Goal: Transaction & Acquisition: Purchase product/service

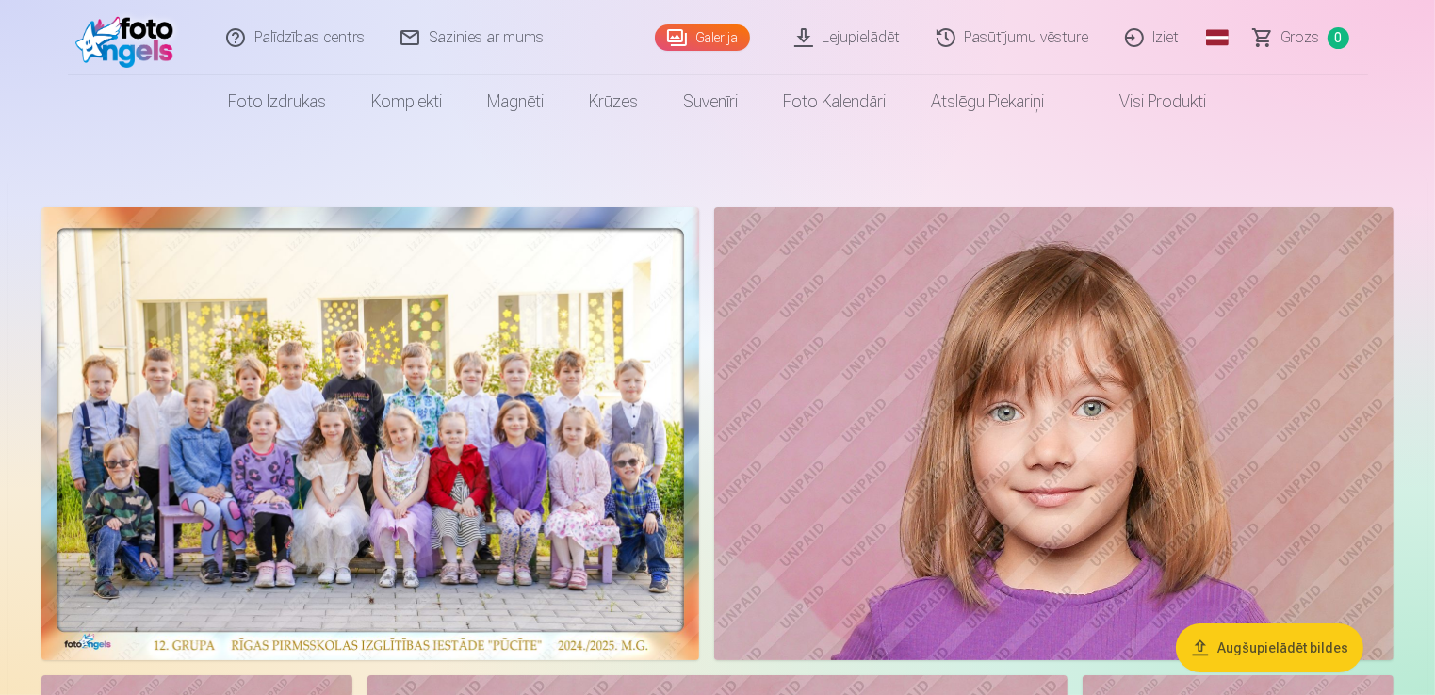
click at [890, 35] on link "Lejupielādēt" at bounding box center [848, 37] width 142 height 75
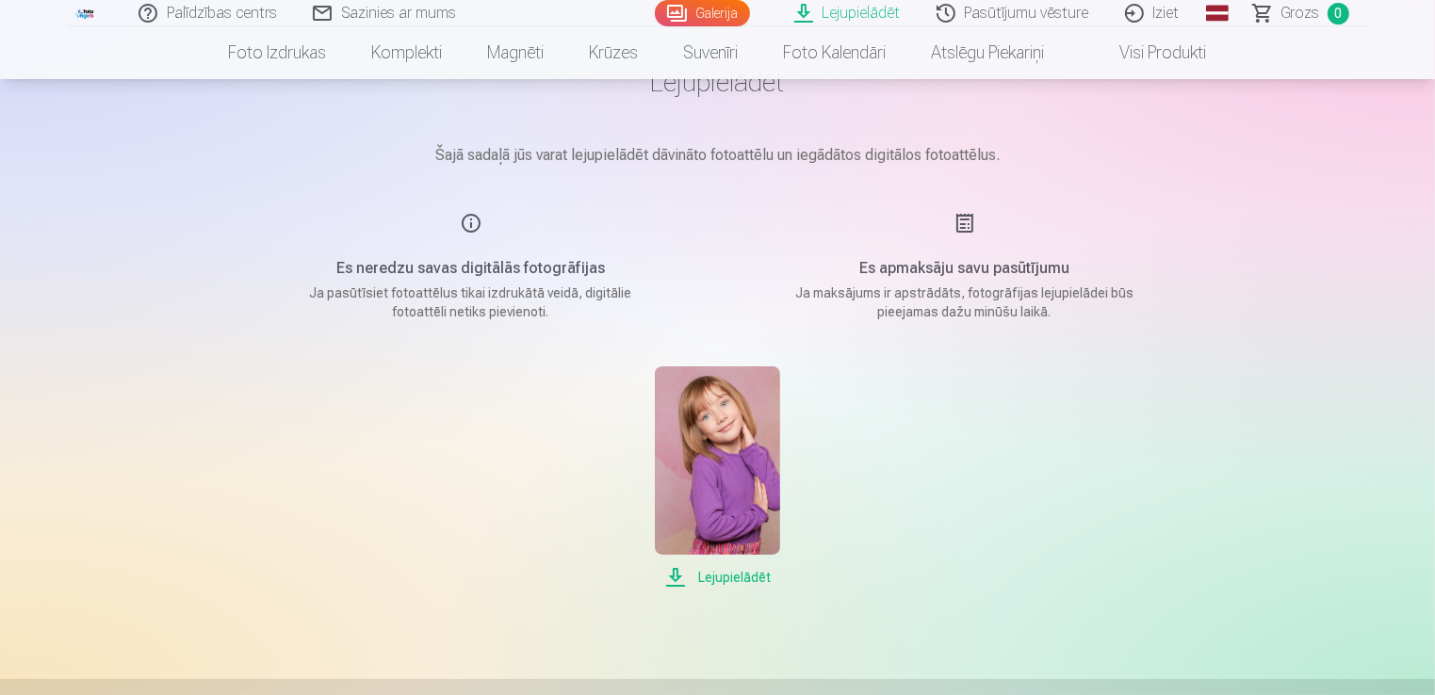
scroll to position [188, 0]
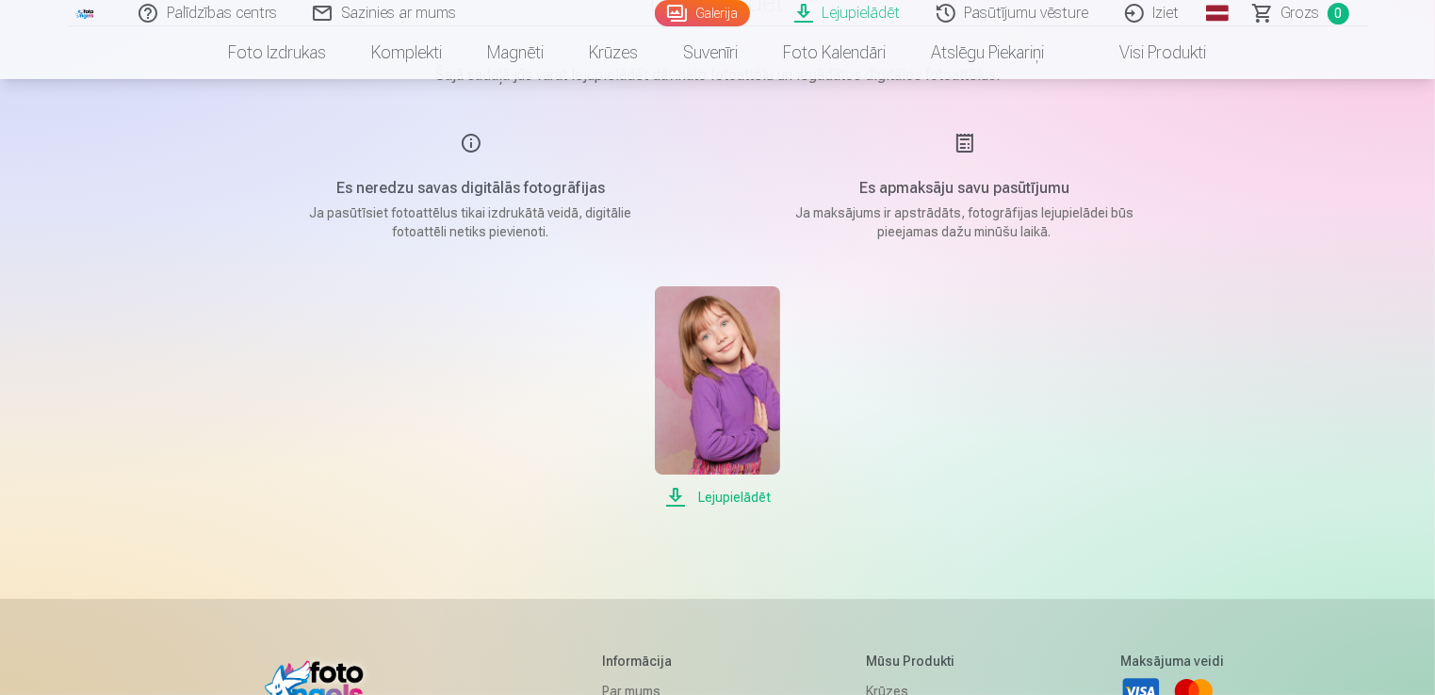
click at [750, 496] on span "Lejupielādēt" at bounding box center [717, 497] width 125 height 23
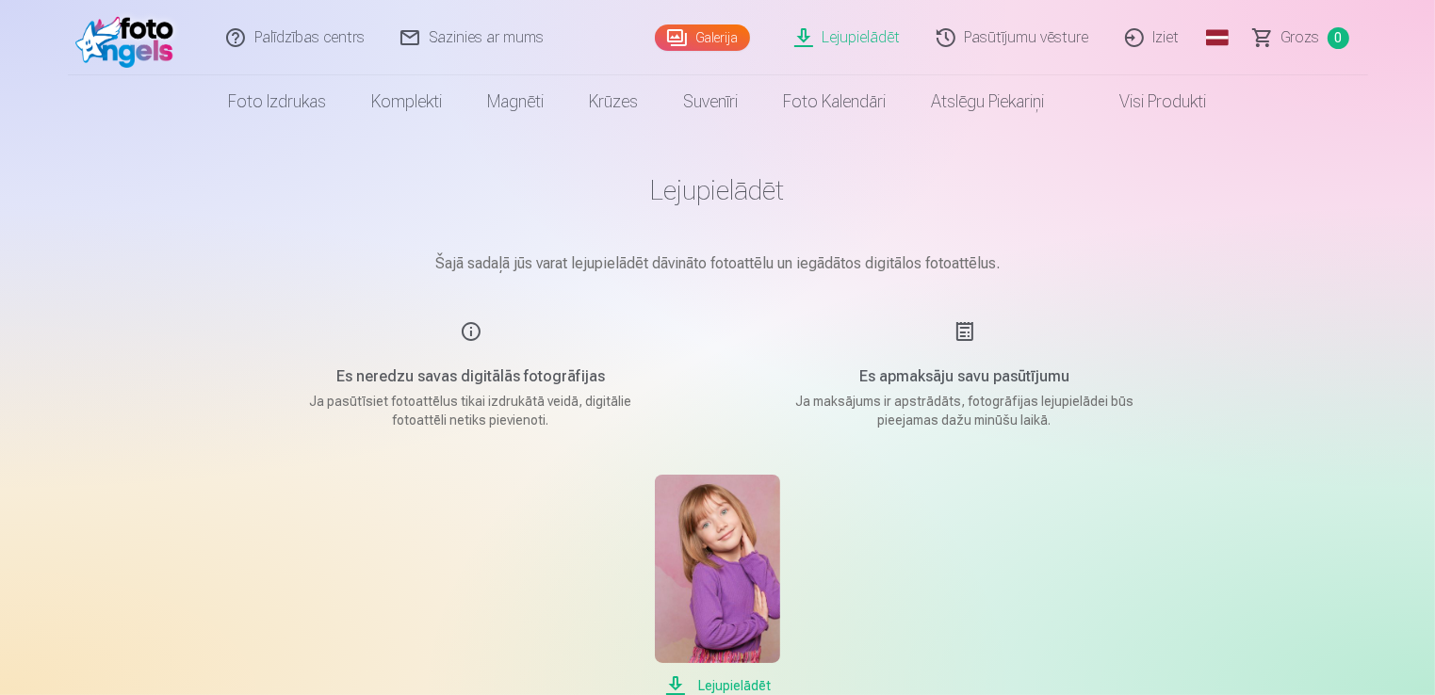
click at [727, 46] on link "Galerija" at bounding box center [702, 37] width 95 height 26
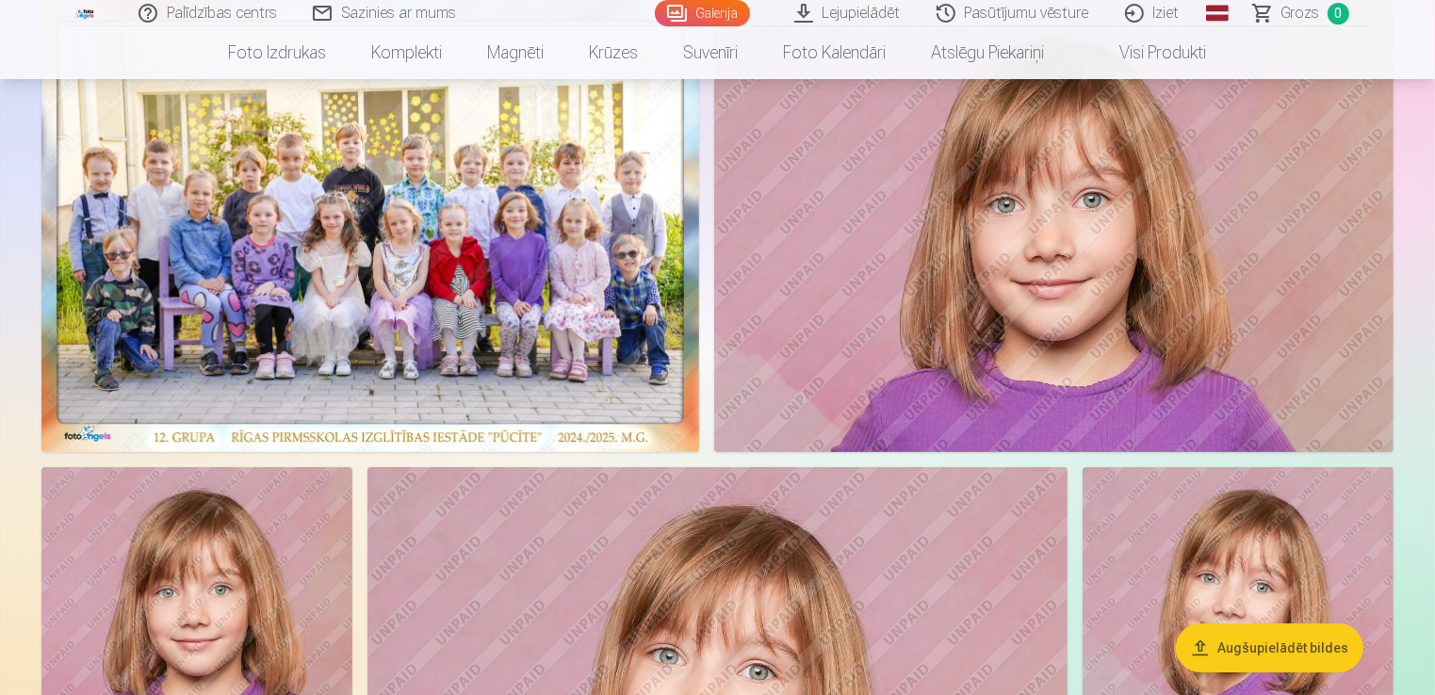
scroll to position [94, 0]
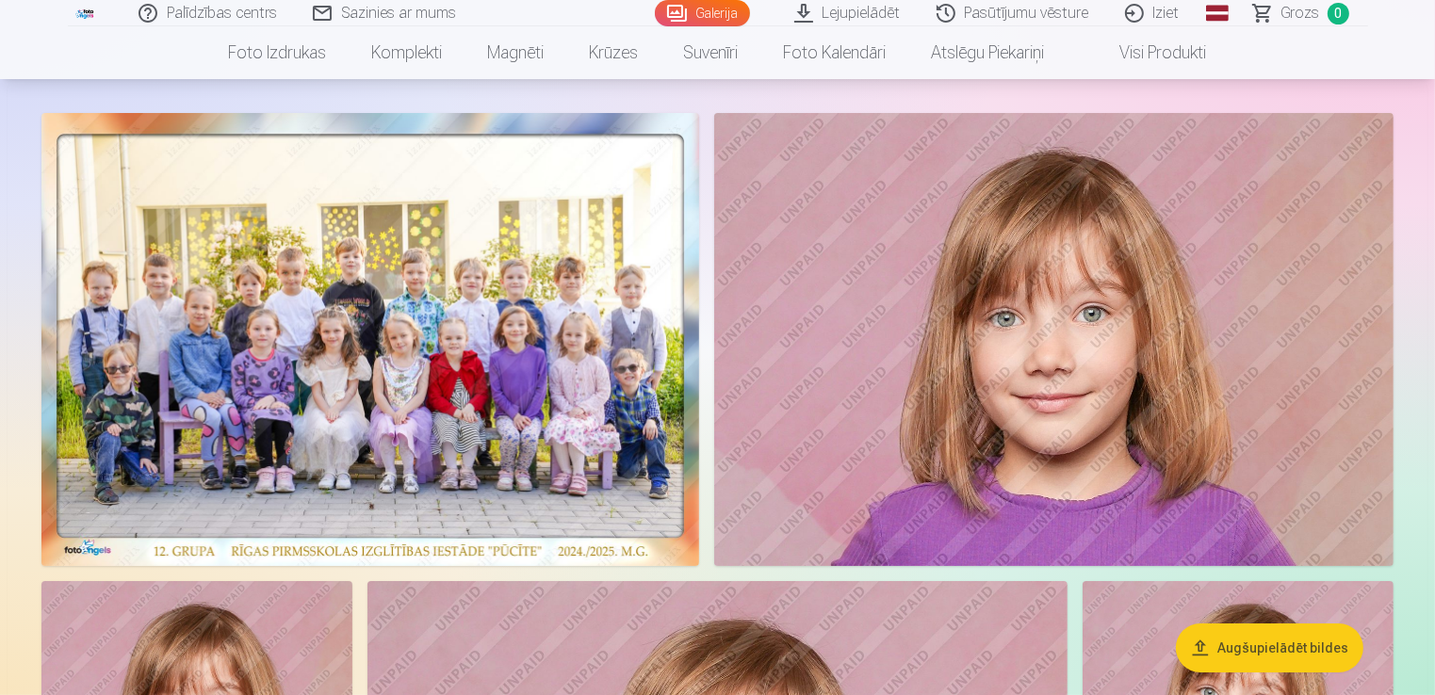
click at [529, 253] on img at bounding box center [370, 339] width 658 height 453
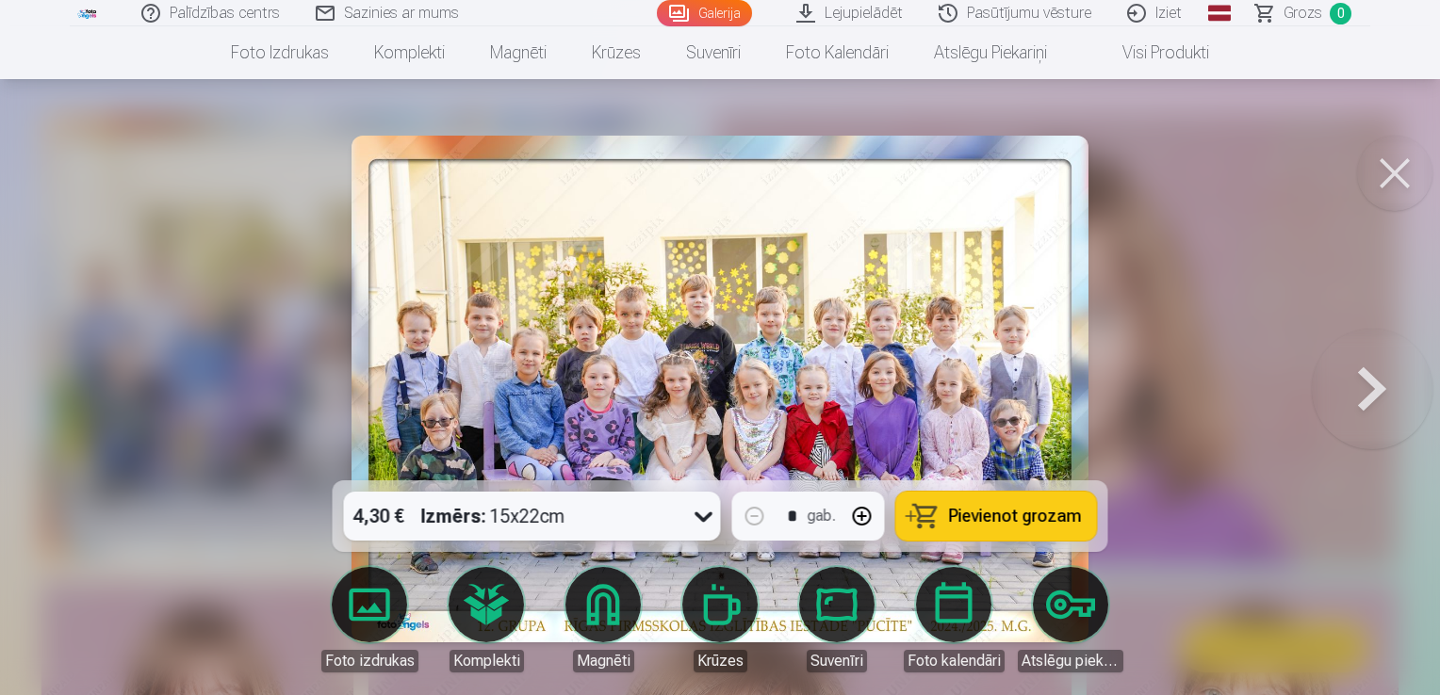
click at [980, 515] on span "Pievienot grozam" at bounding box center [1015, 516] width 133 height 17
click at [1382, 181] on button at bounding box center [1394, 173] width 75 height 75
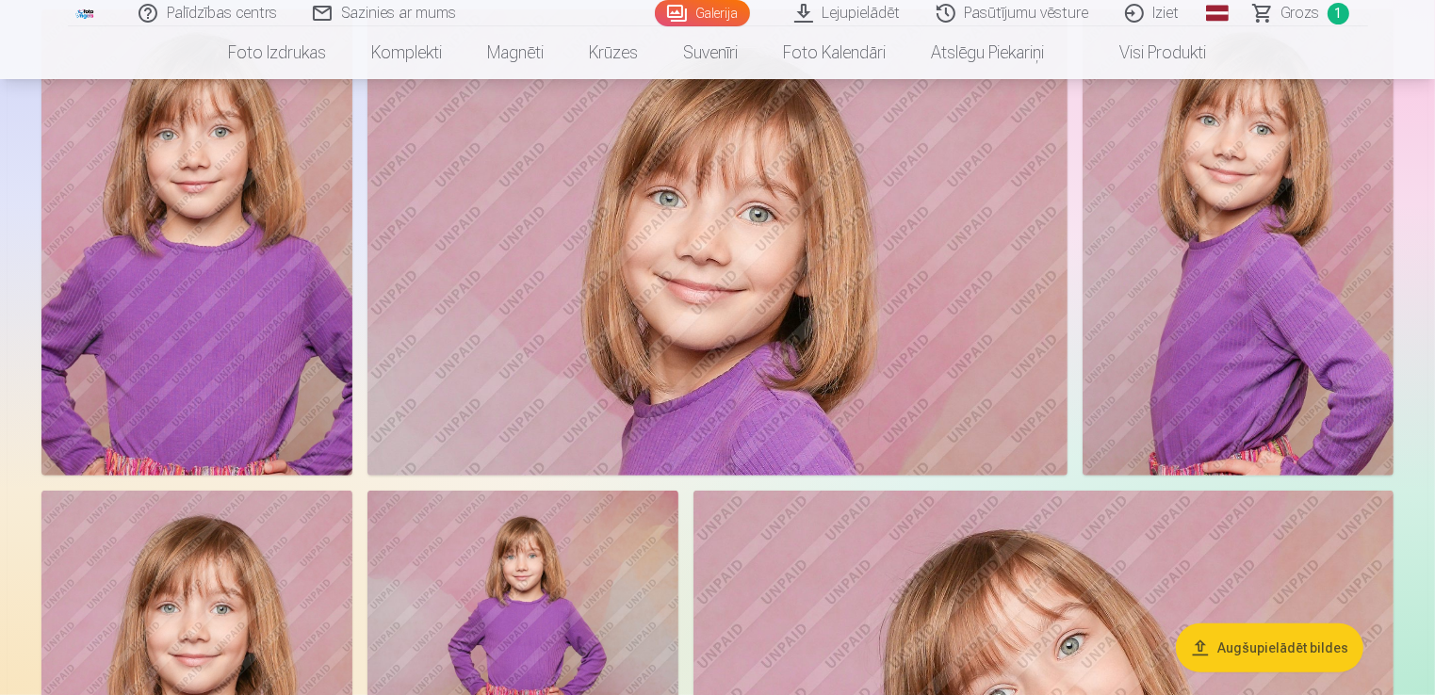
scroll to position [565, 0]
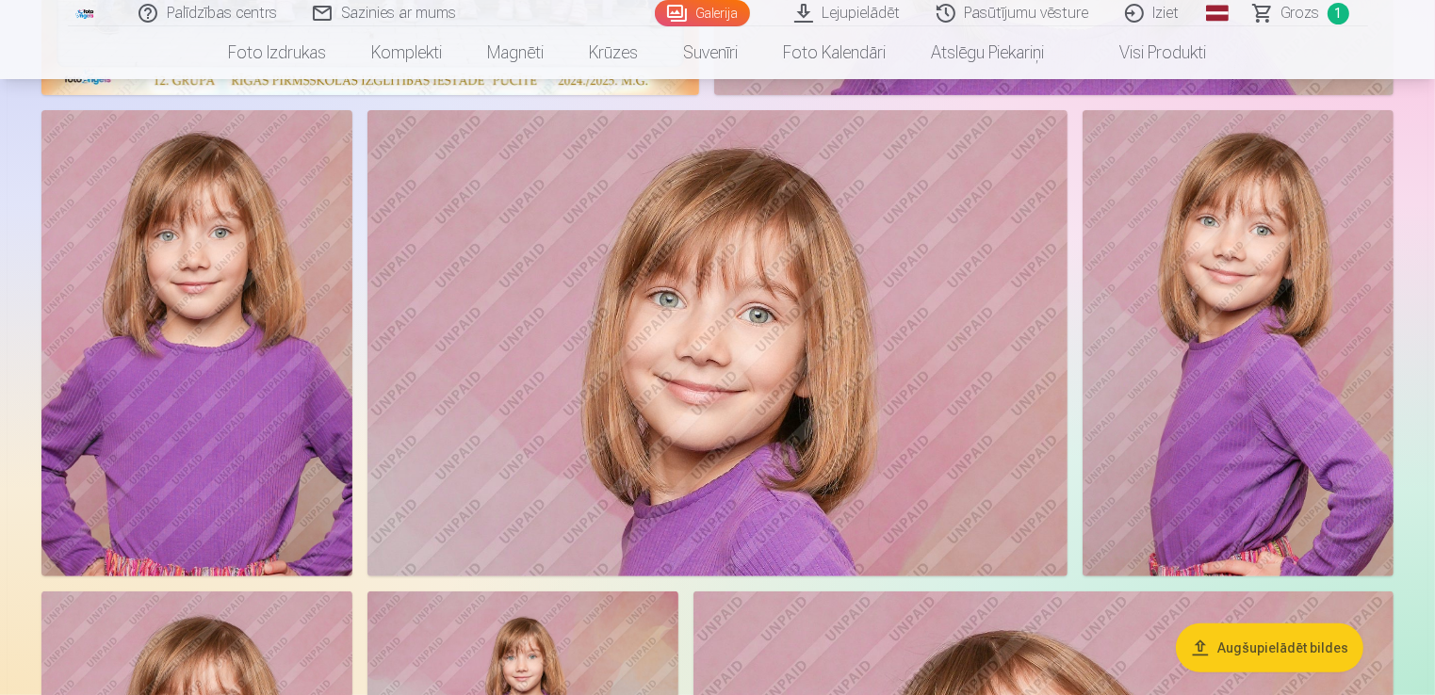
click at [302, 375] on img at bounding box center [196, 343] width 311 height 466
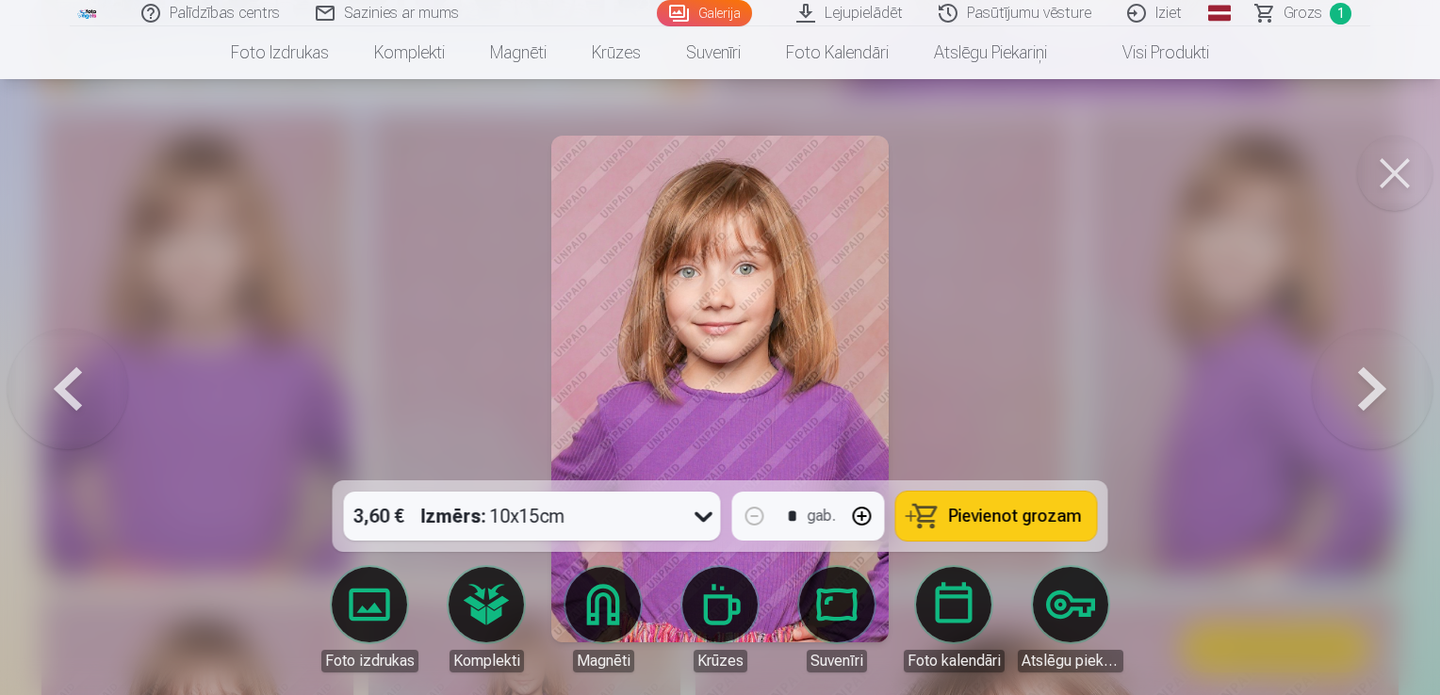
click at [1017, 514] on span "Pievienot grozam" at bounding box center [1015, 516] width 133 height 17
click at [1392, 171] on button at bounding box center [1394, 173] width 75 height 75
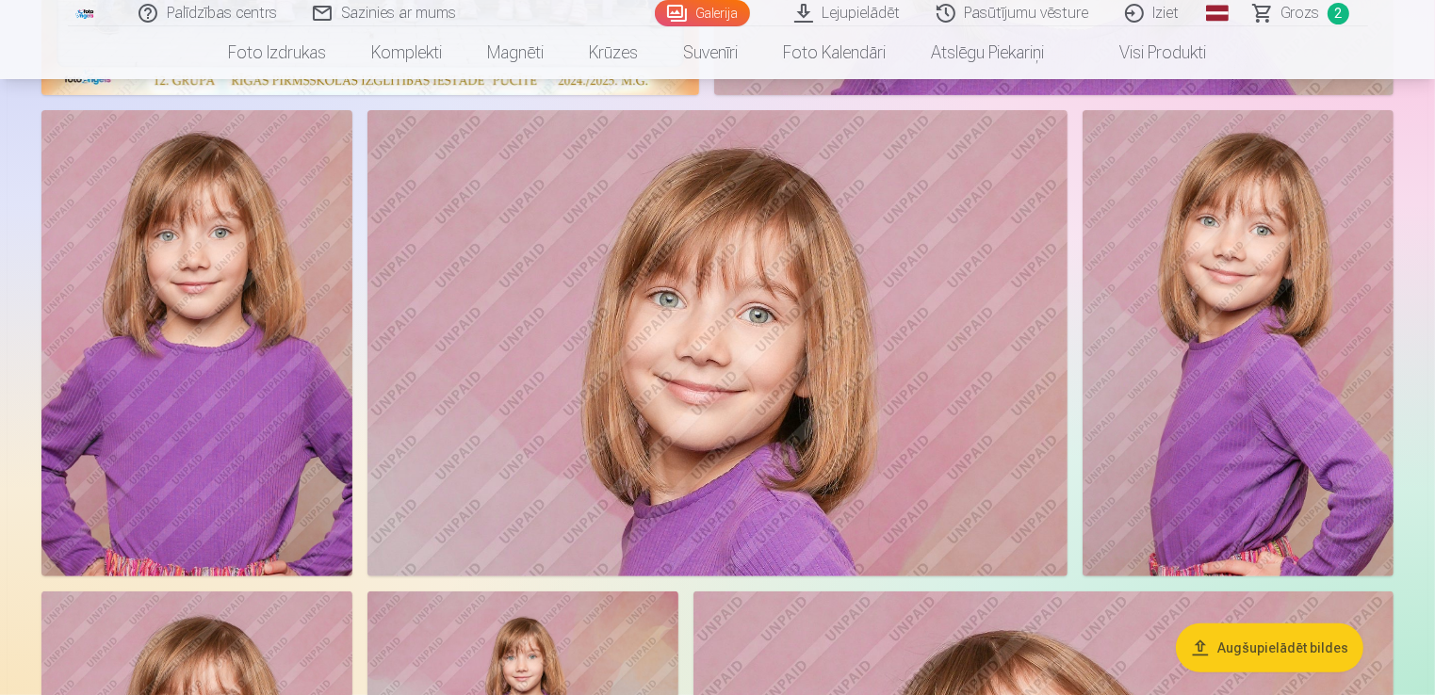
click at [814, 373] on img at bounding box center [717, 343] width 700 height 466
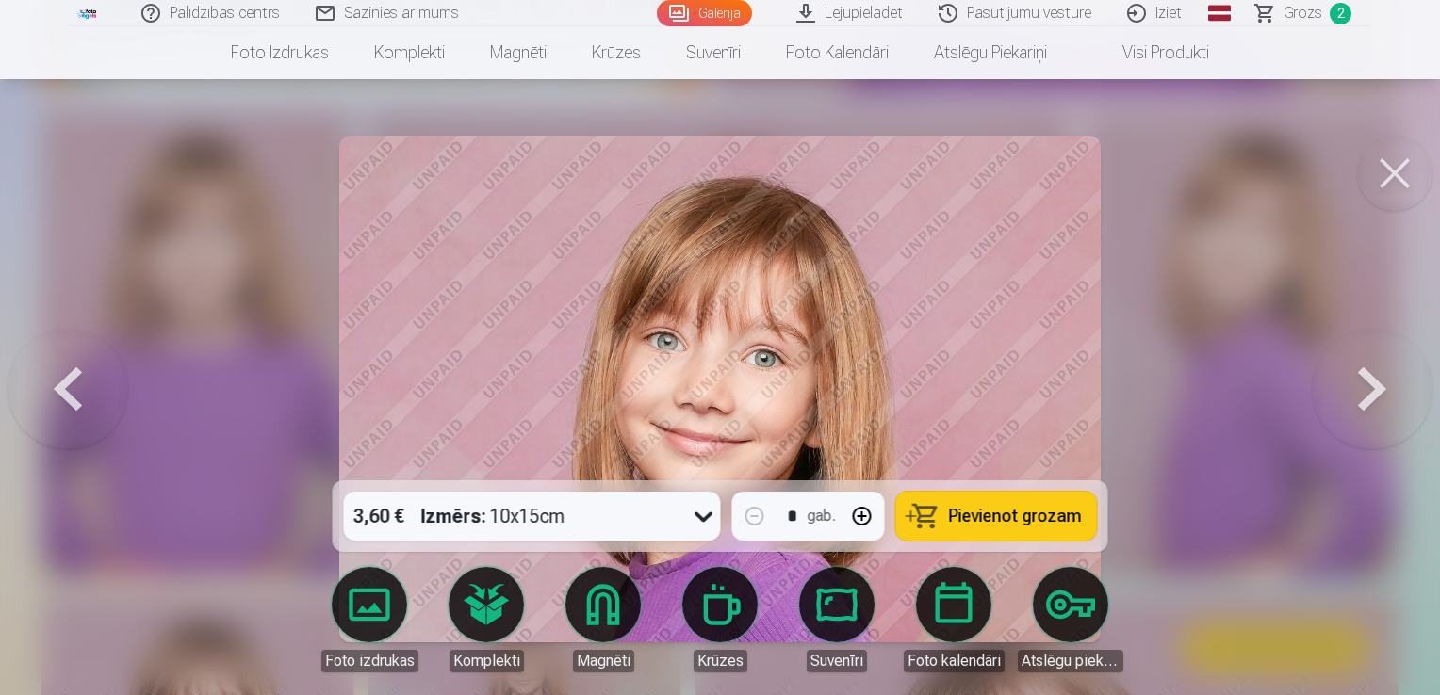
click at [1388, 181] on button at bounding box center [1394, 173] width 75 height 75
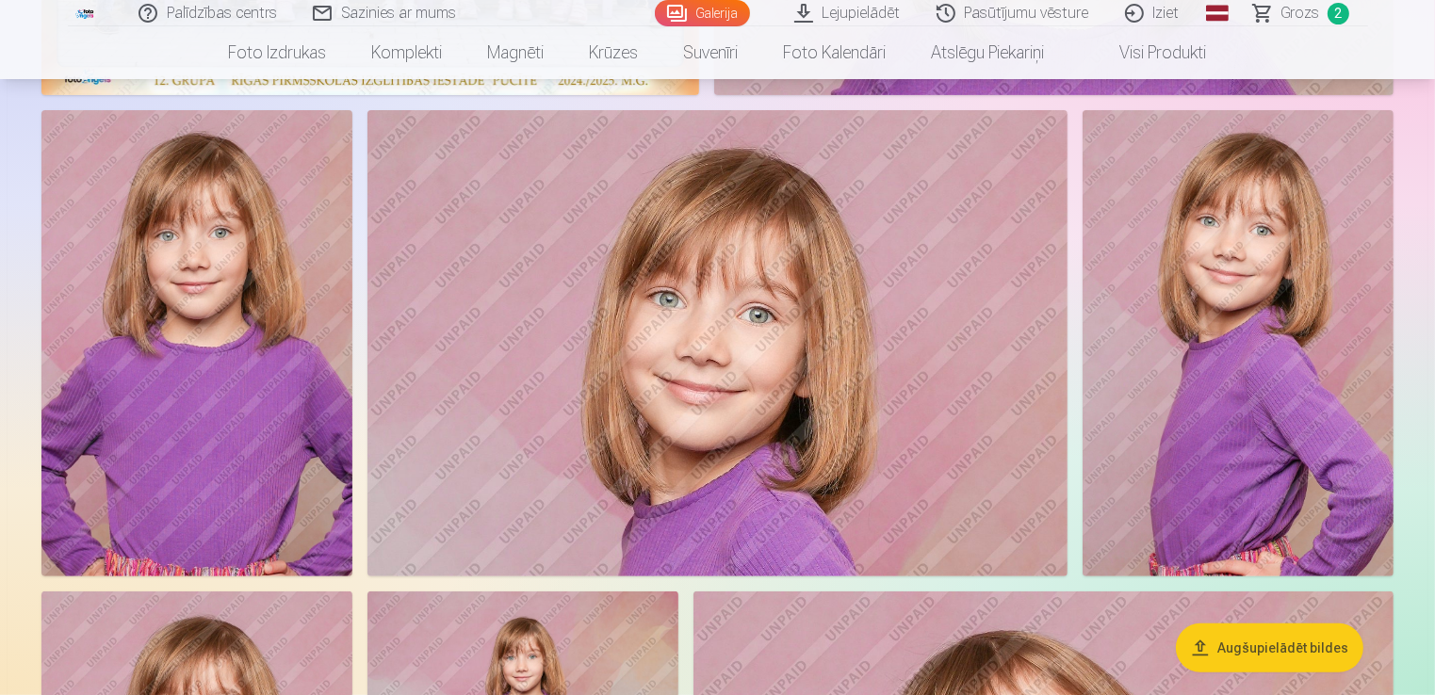
click at [1224, 373] on img at bounding box center [1237, 343] width 311 height 466
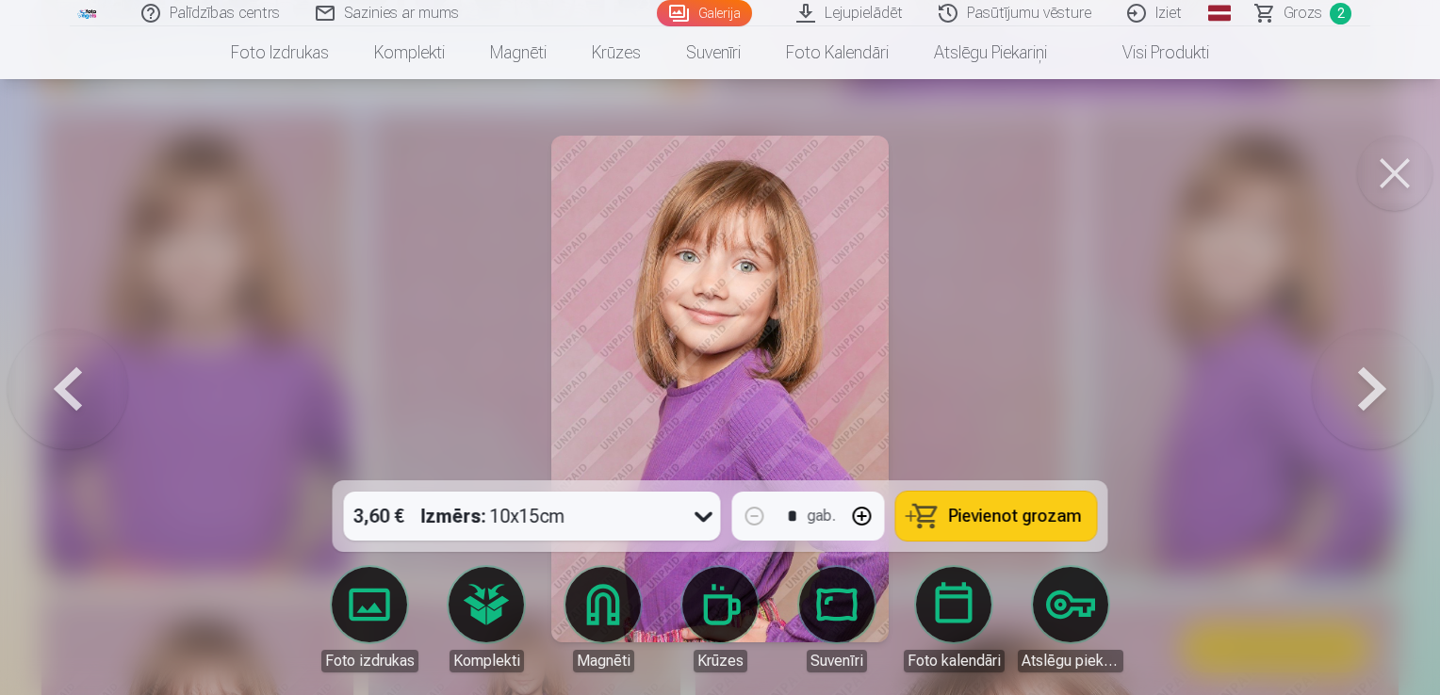
click at [1016, 508] on span "Pievienot grozam" at bounding box center [1015, 516] width 133 height 17
click at [1400, 180] on button at bounding box center [1394, 173] width 75 height 75
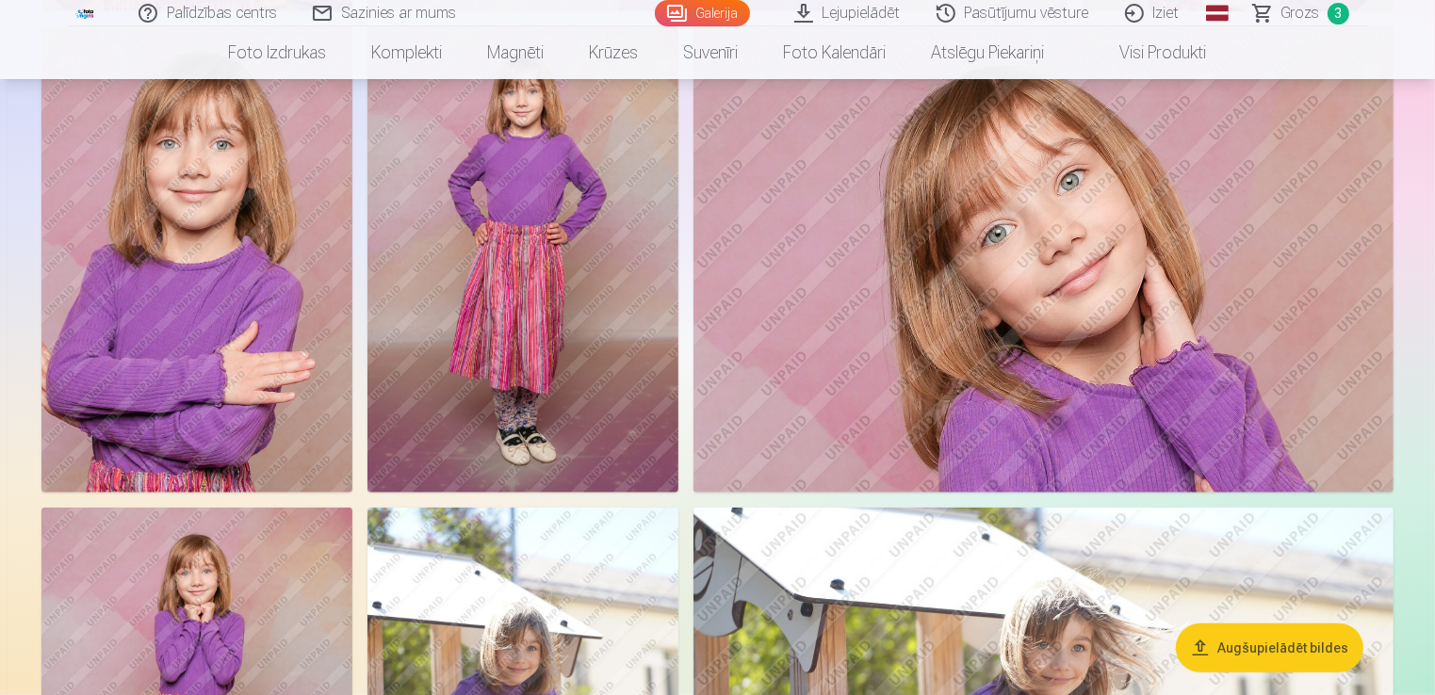
scroll to position [1036, 0]
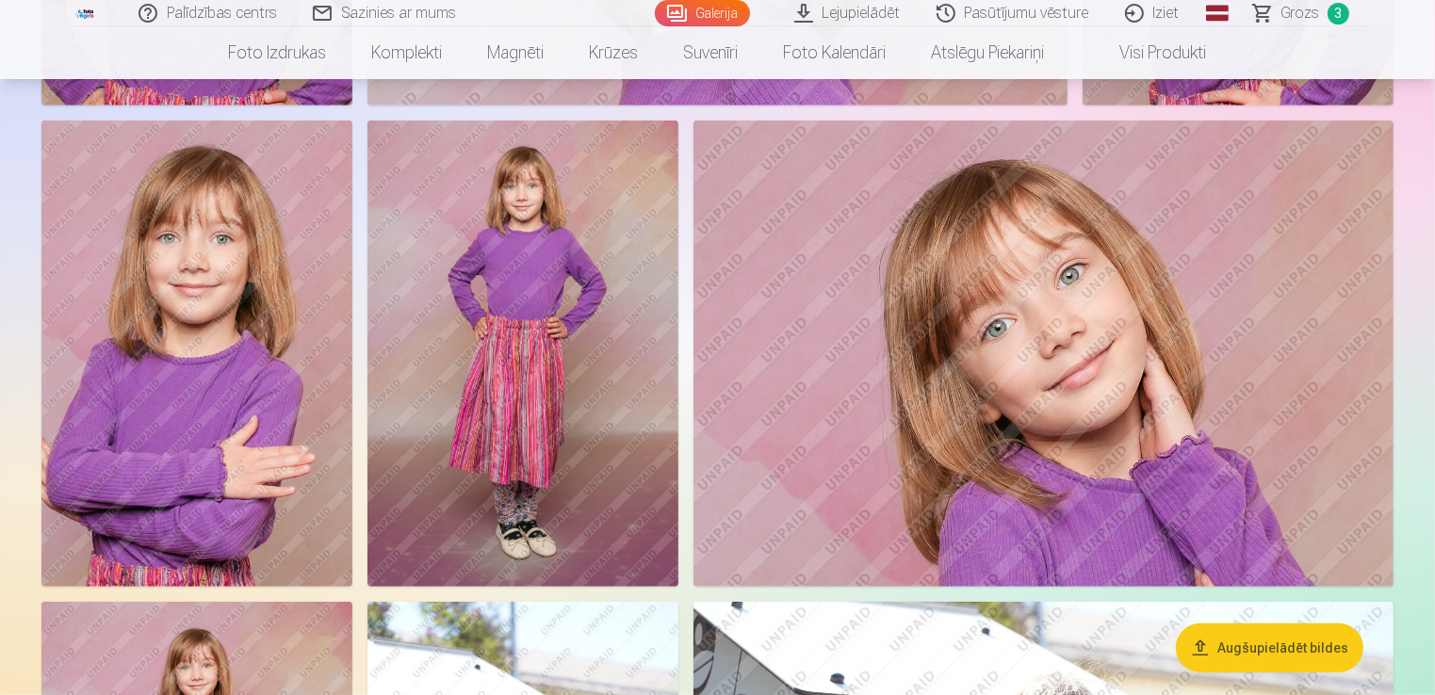
click at [278, 288] on img at bounding box center [196, 354] width 311 height 466
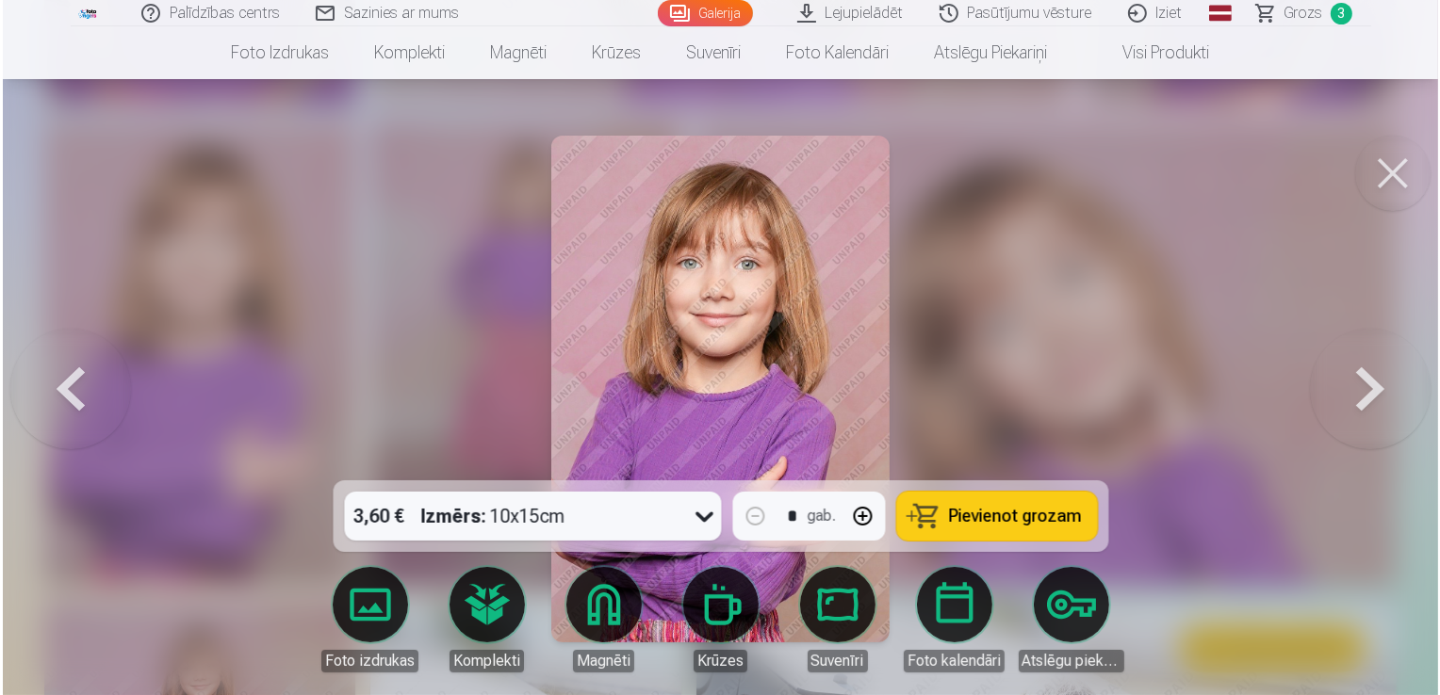
scroll to position [1037, 0]
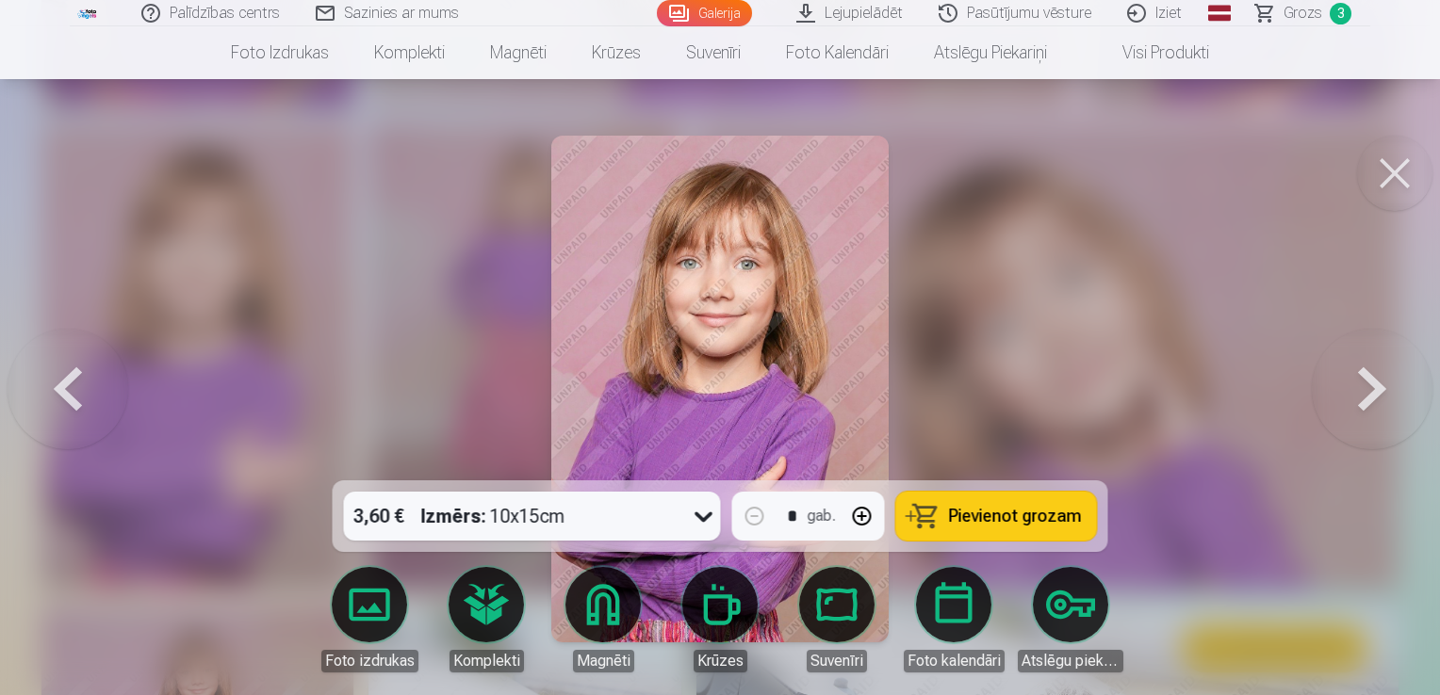
click at [1009, 512] on span "Pievienot grozam" at bounding box center [1015, 516] width 133 height 17
click at [1394, 171] on button at bounding box center [1394, 173] width 75 height 75
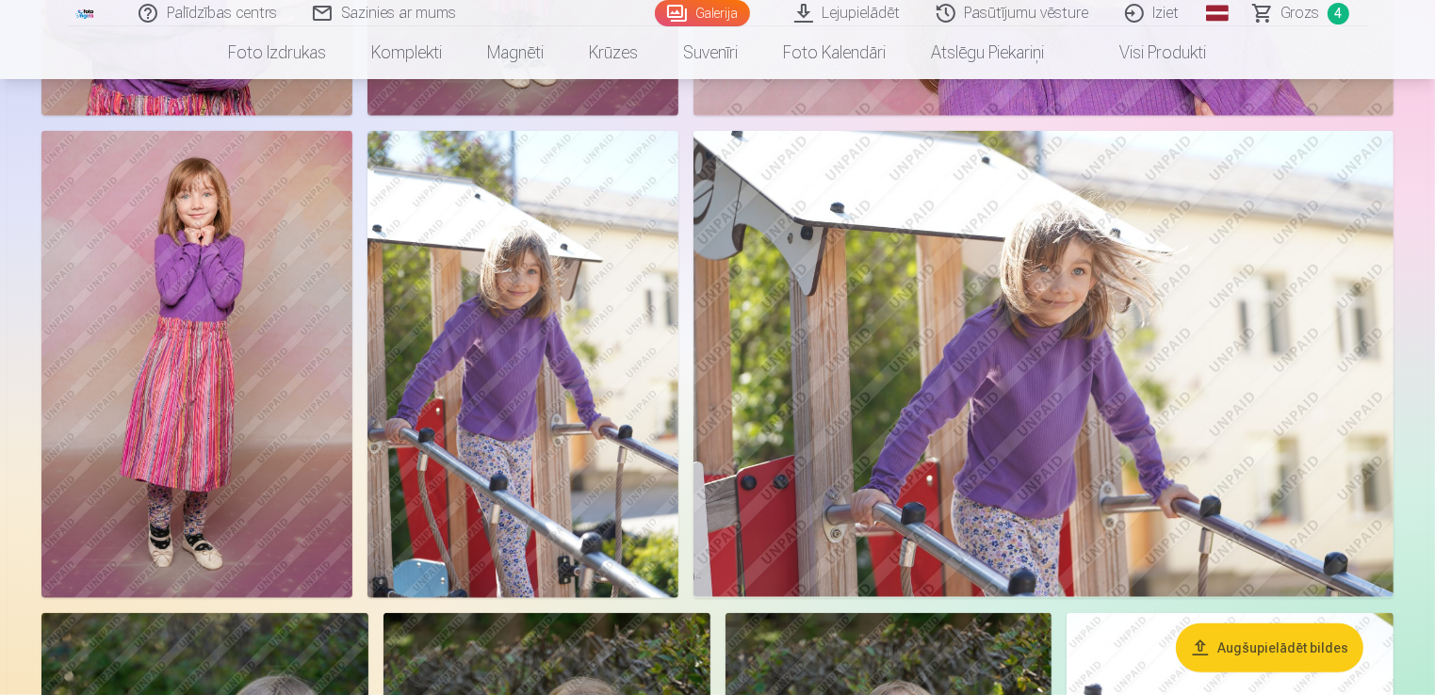
click at [283, 322] on img at bounding box center [196, 364] width 311 height 466
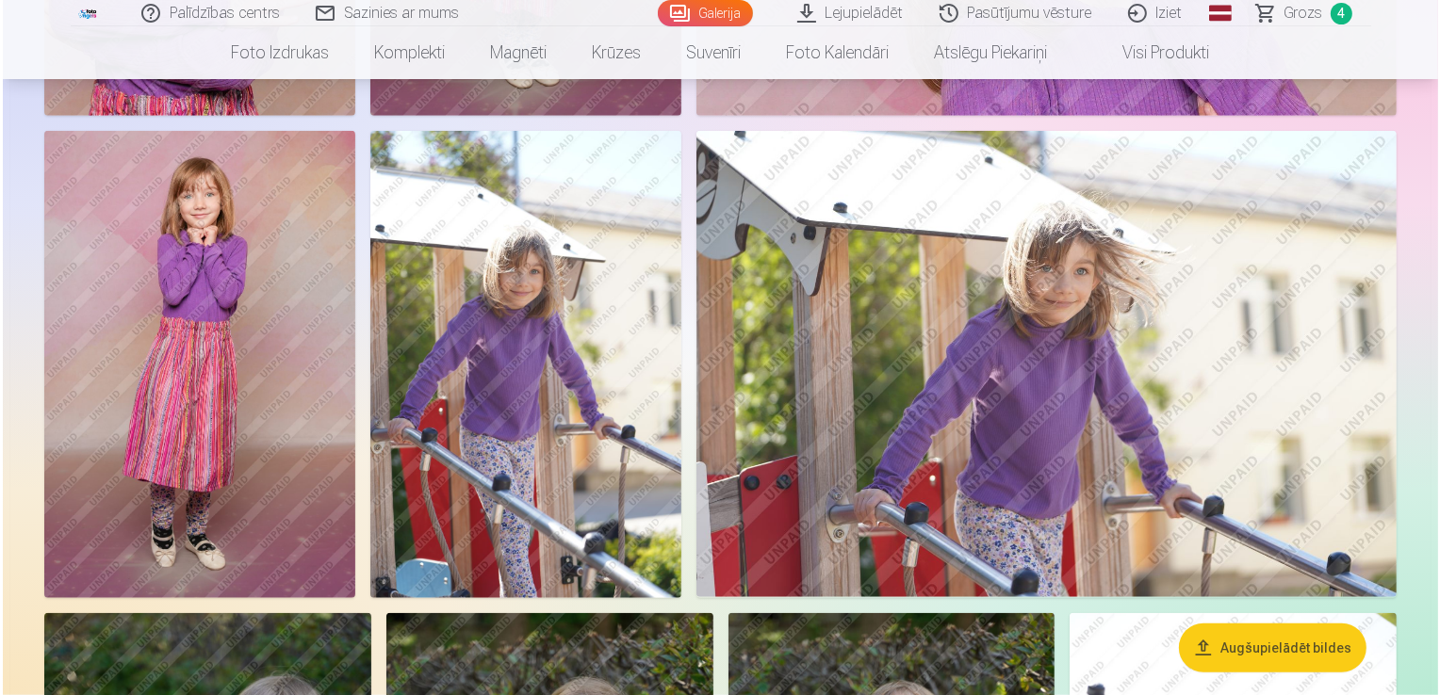
scroll to position [1510, 0]
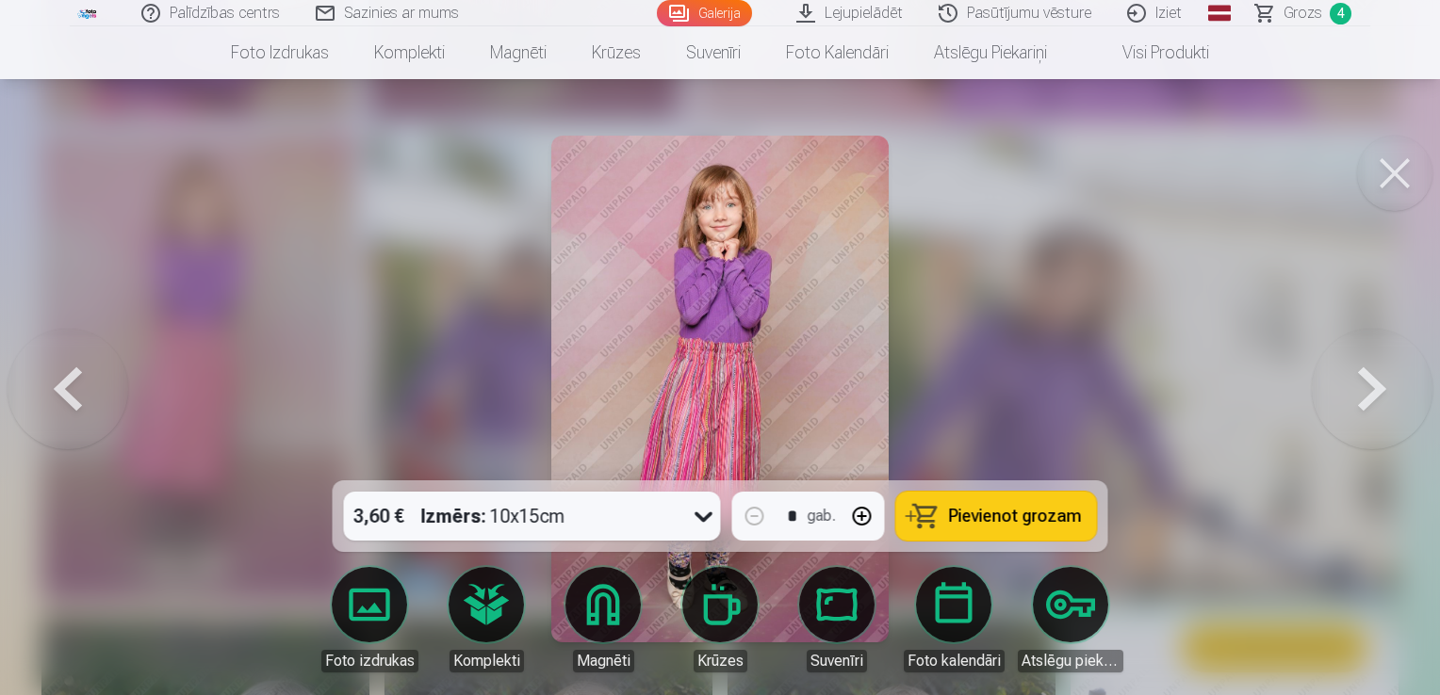
click at [935, 512] on button "Pievienot grozam" at bounding box center [996, 516] width 201 height 49
click at [1393, 178] on button at bounding box center [1394, 173] width 75 height 75
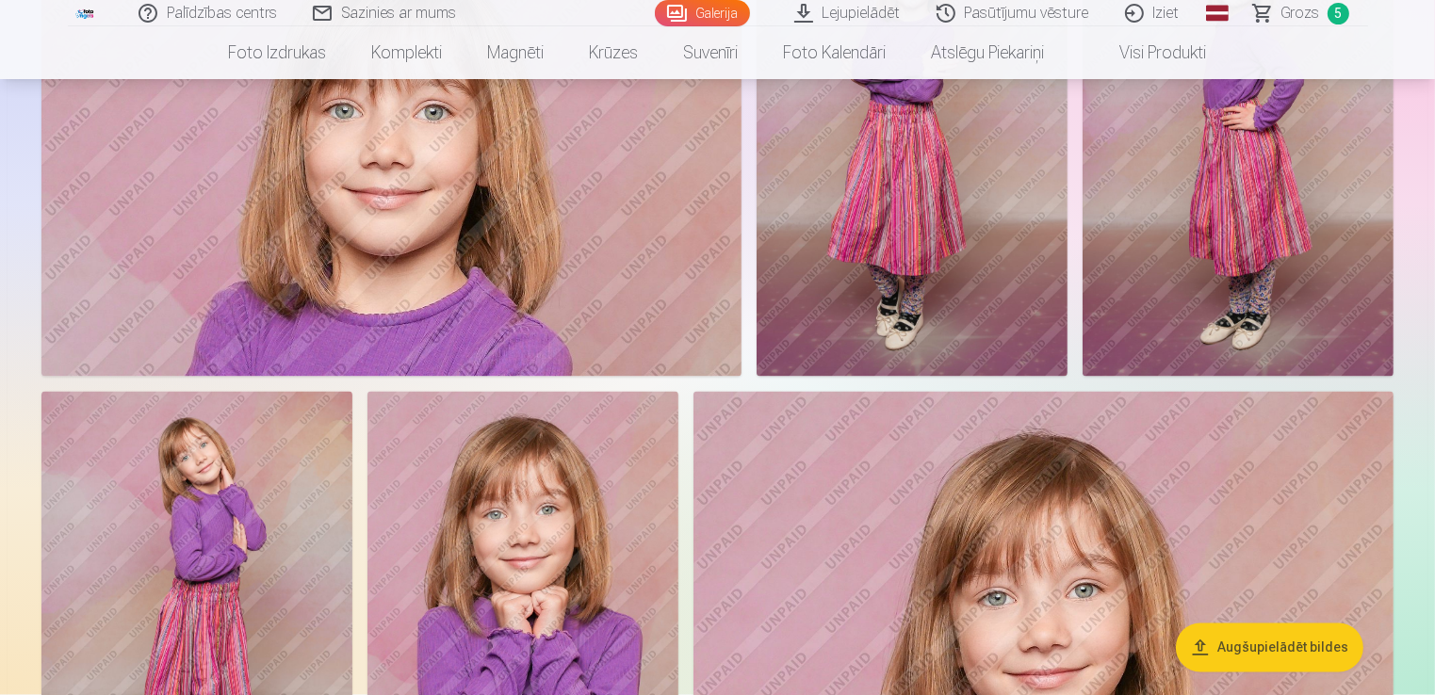
scroll to position [3580, 0]
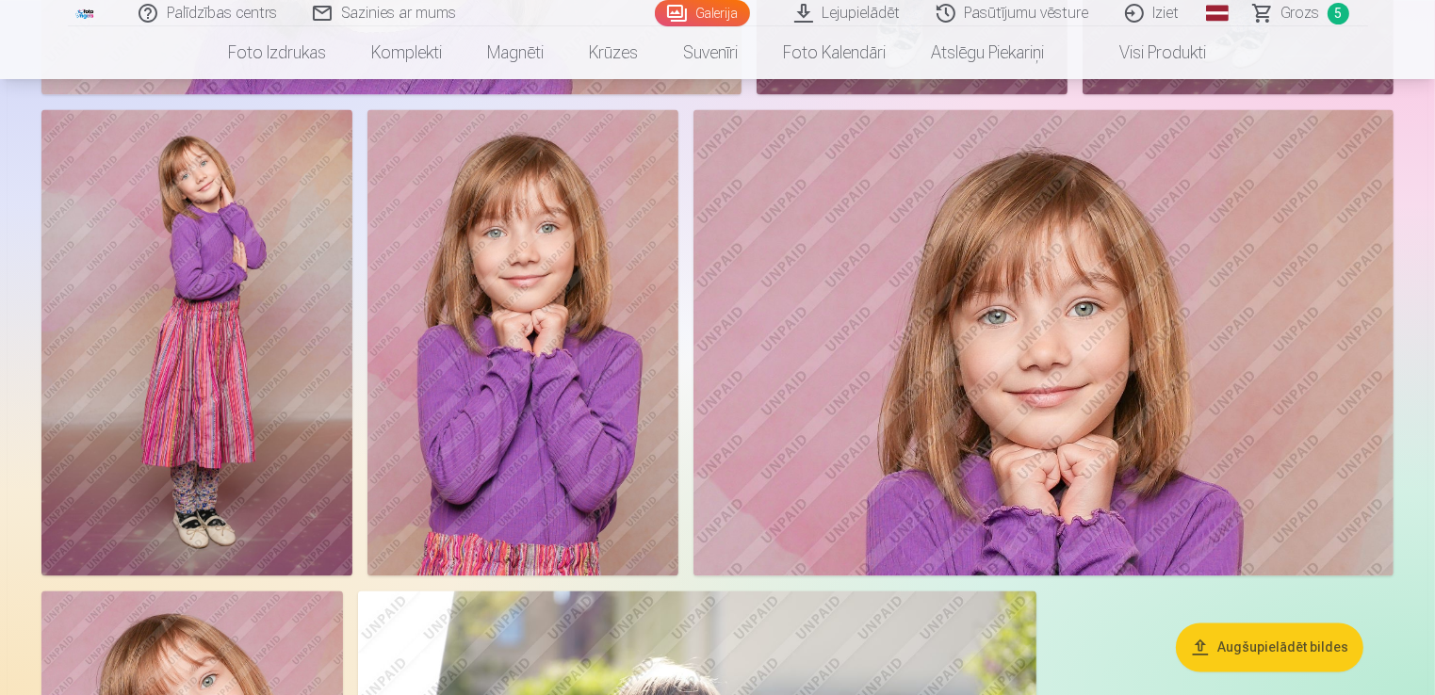
click at [636, 365] on img at bounding box center [522, 342] width 311 height 466
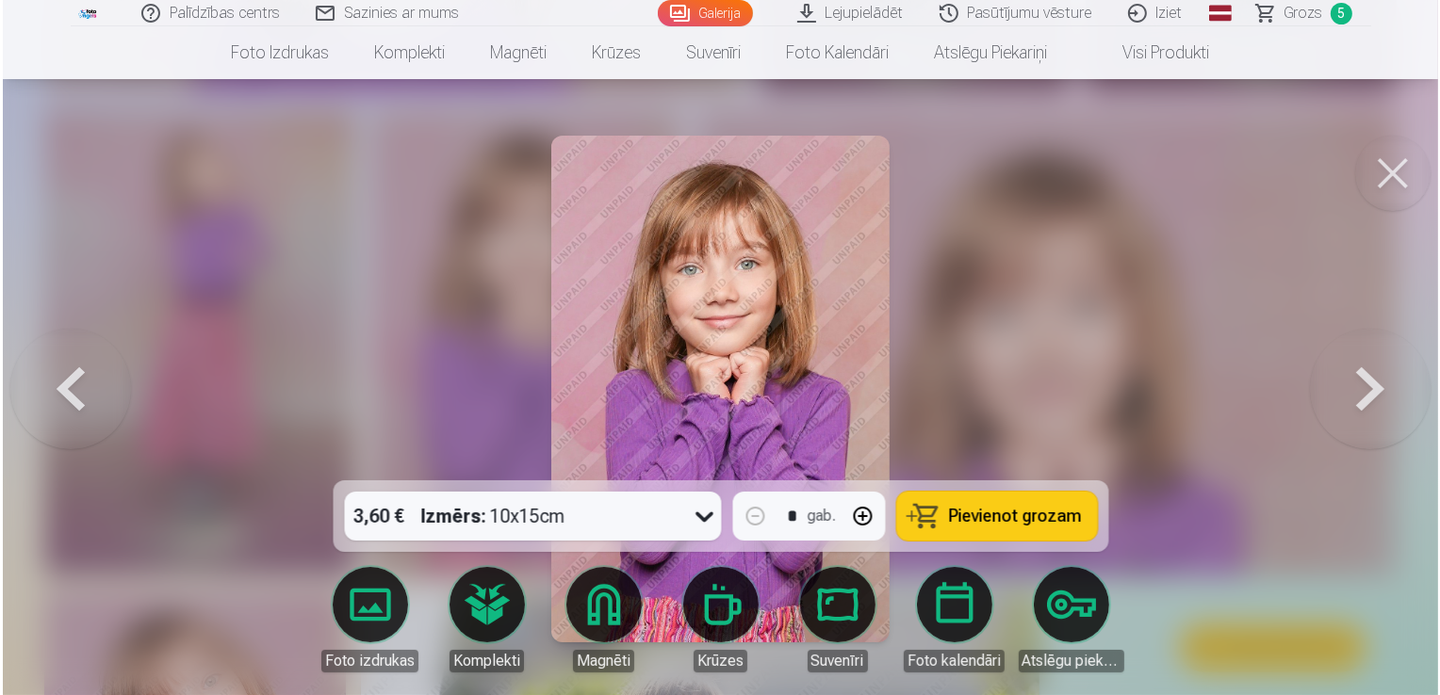
scroll to position [3685, 0]
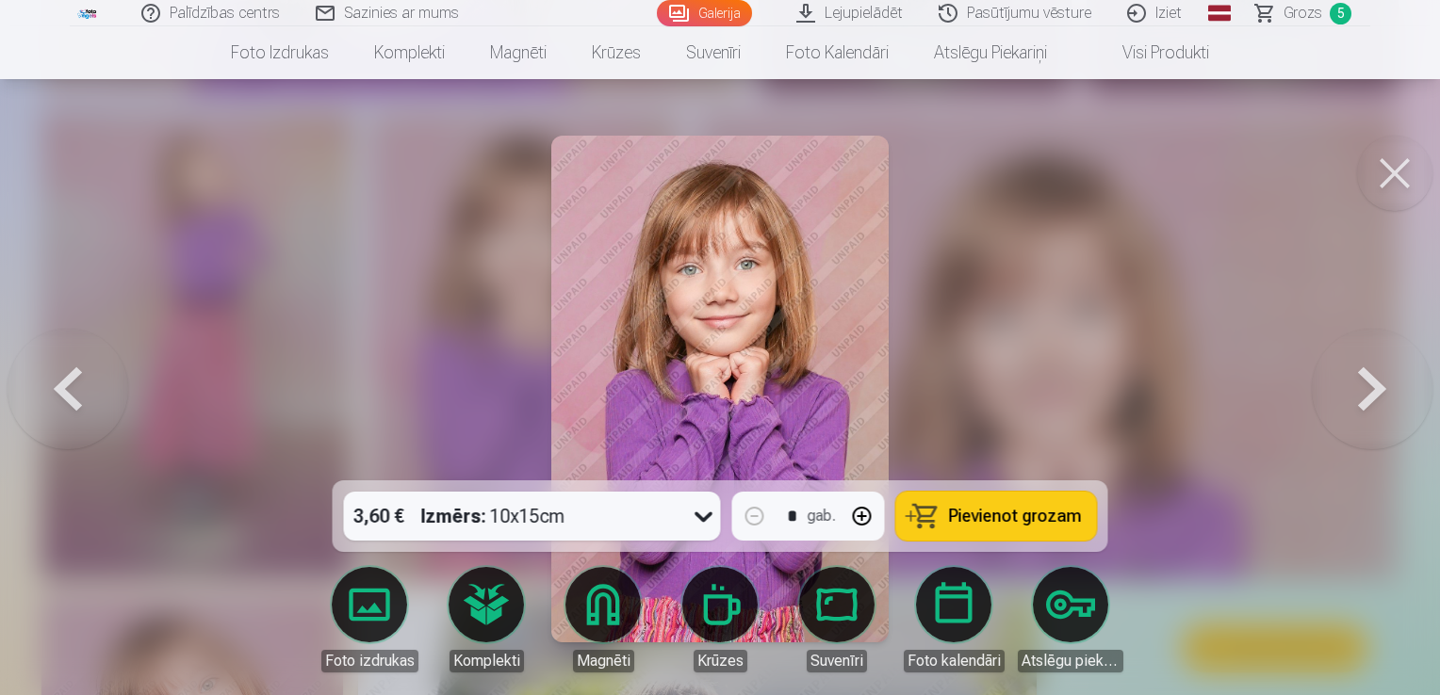
click at [971, 522] on span "Pievienot grozam" at bounding box center [1015, 516] width 133 height 17
click at [1316, 14] on span "Grozs" at bounding box center [1302, 13] width 39 height 23
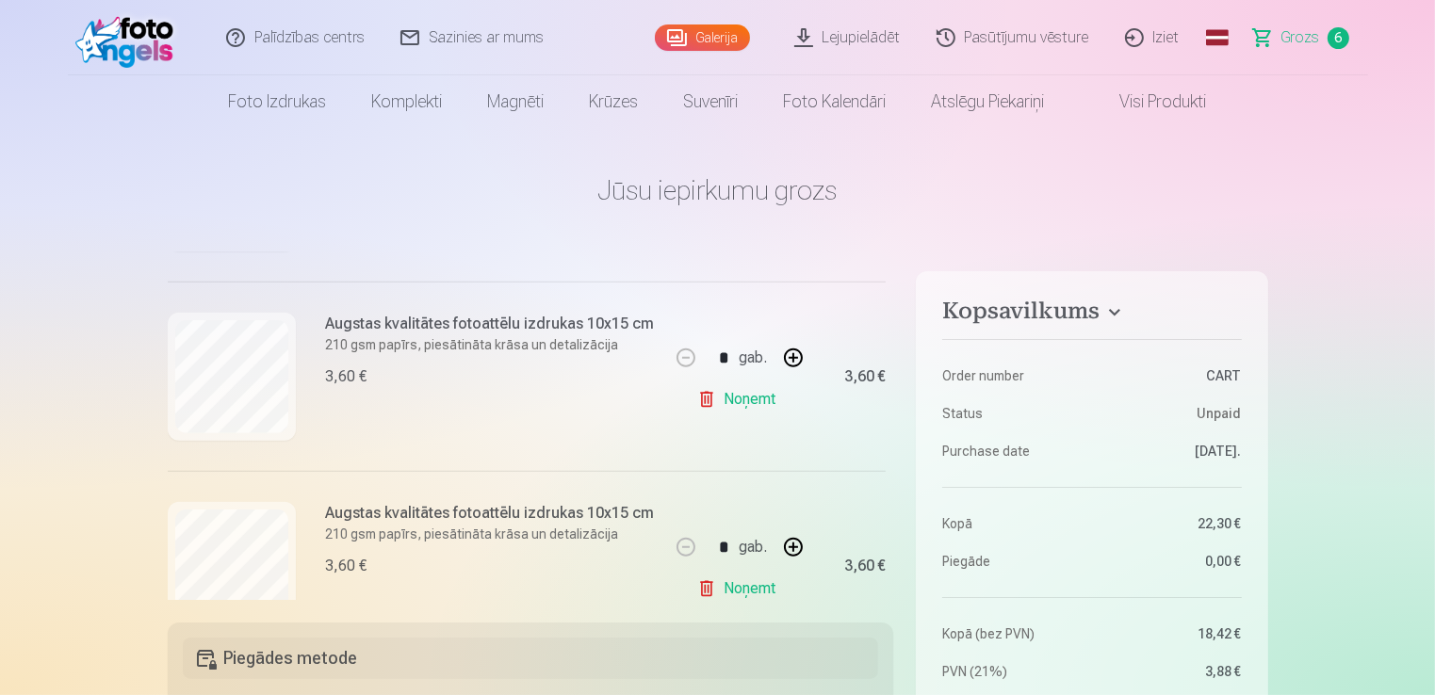
scroll to position [927, 0]
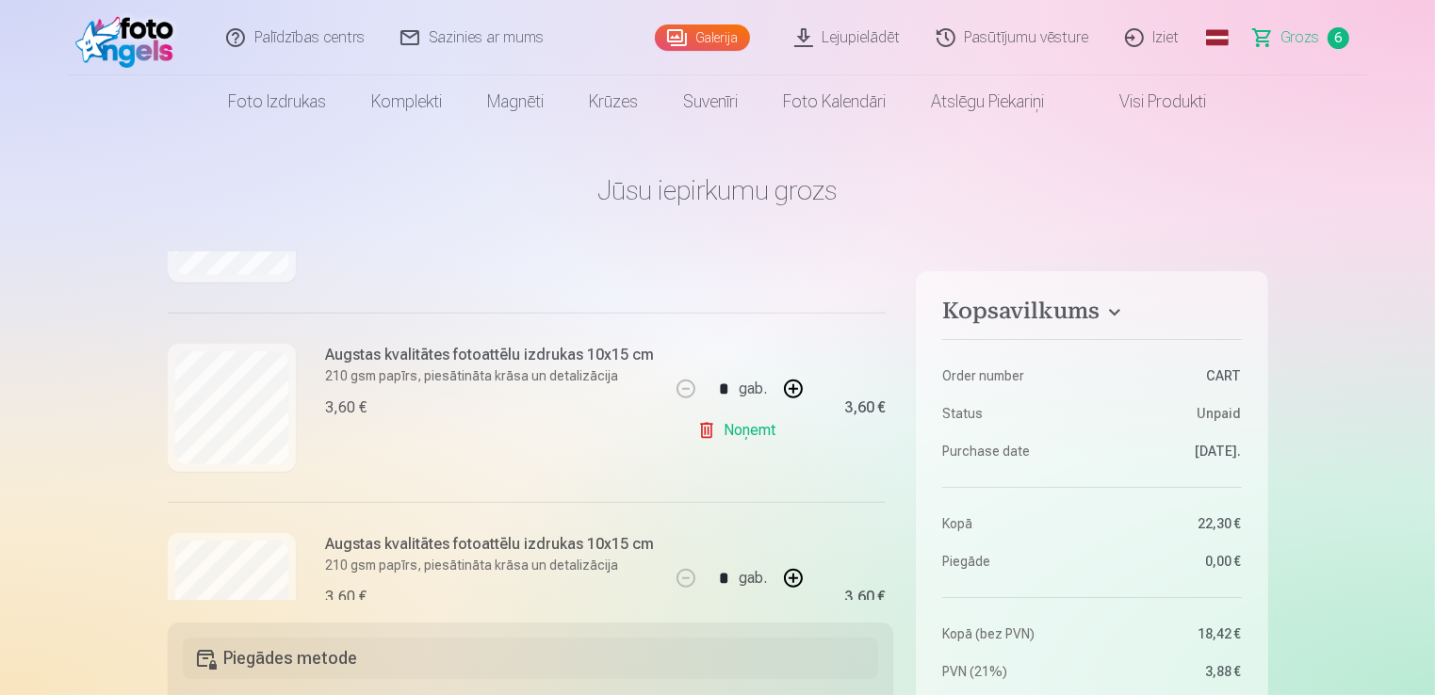
click at [757, 433] on link "Noņemt" at bounding box center [740, 431] width 86 height 38
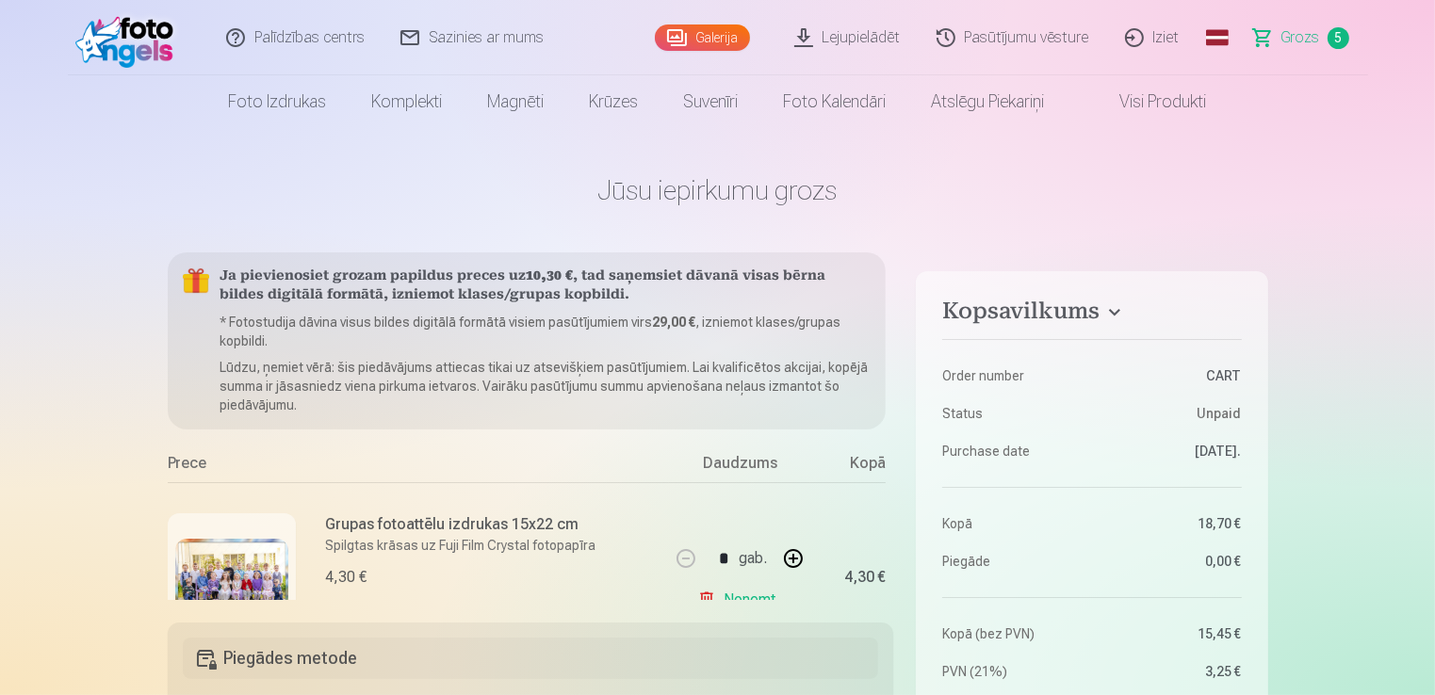
scroll to position [94, 0]
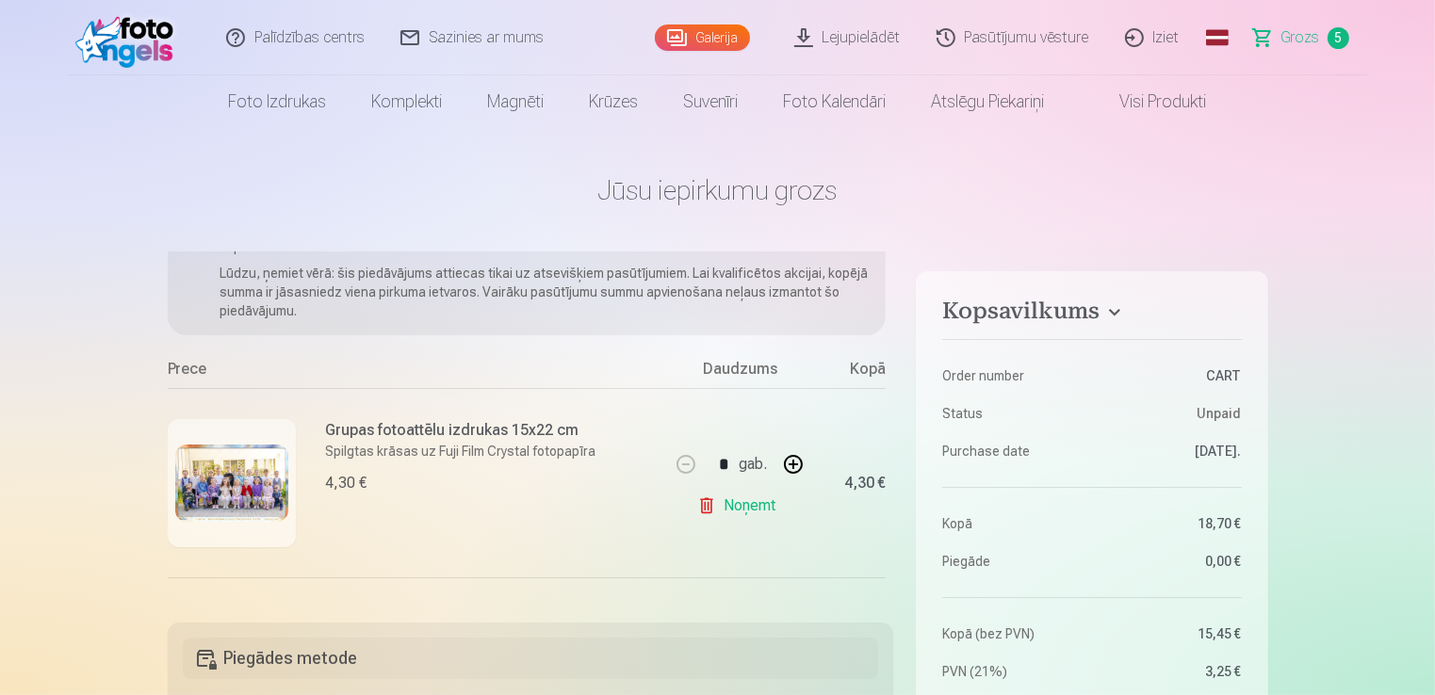
click at [714, 40] on link "Galerija" at bounding box center [702, 37] width 95 height 26
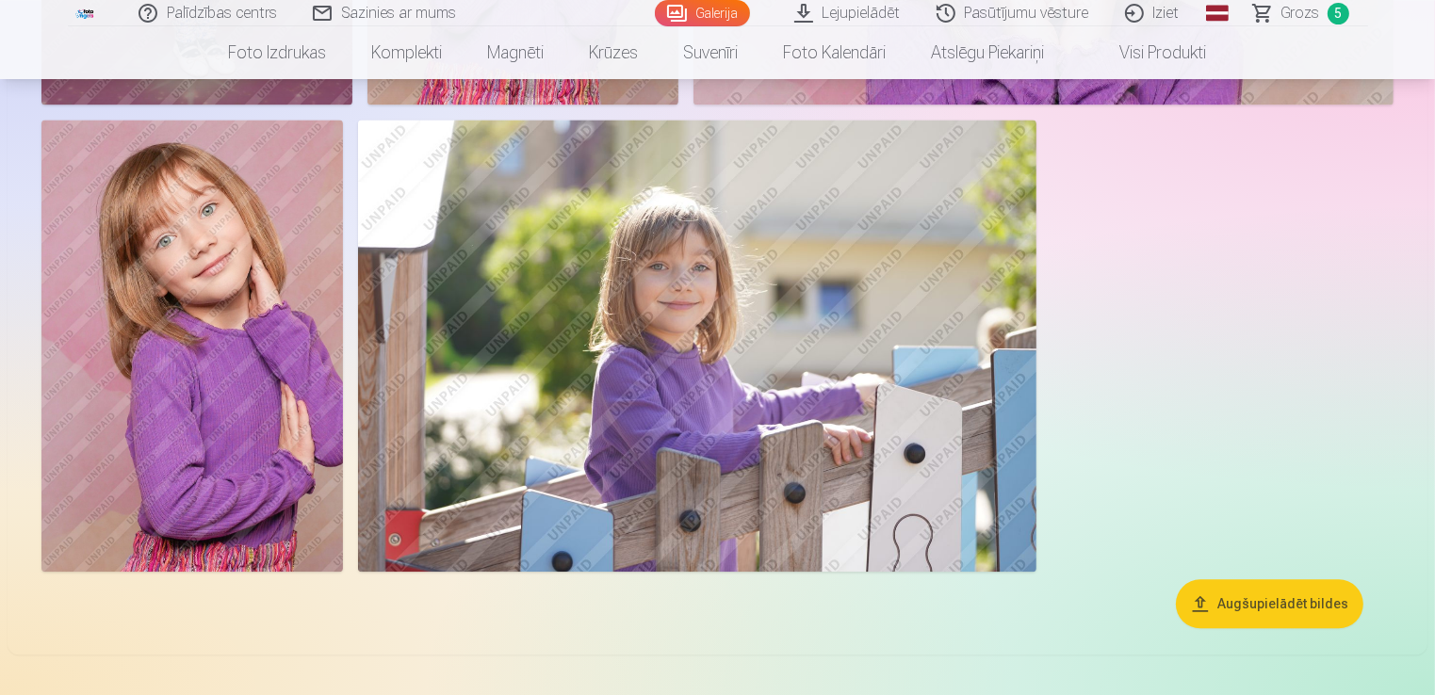
scroll to position [4051, 0]
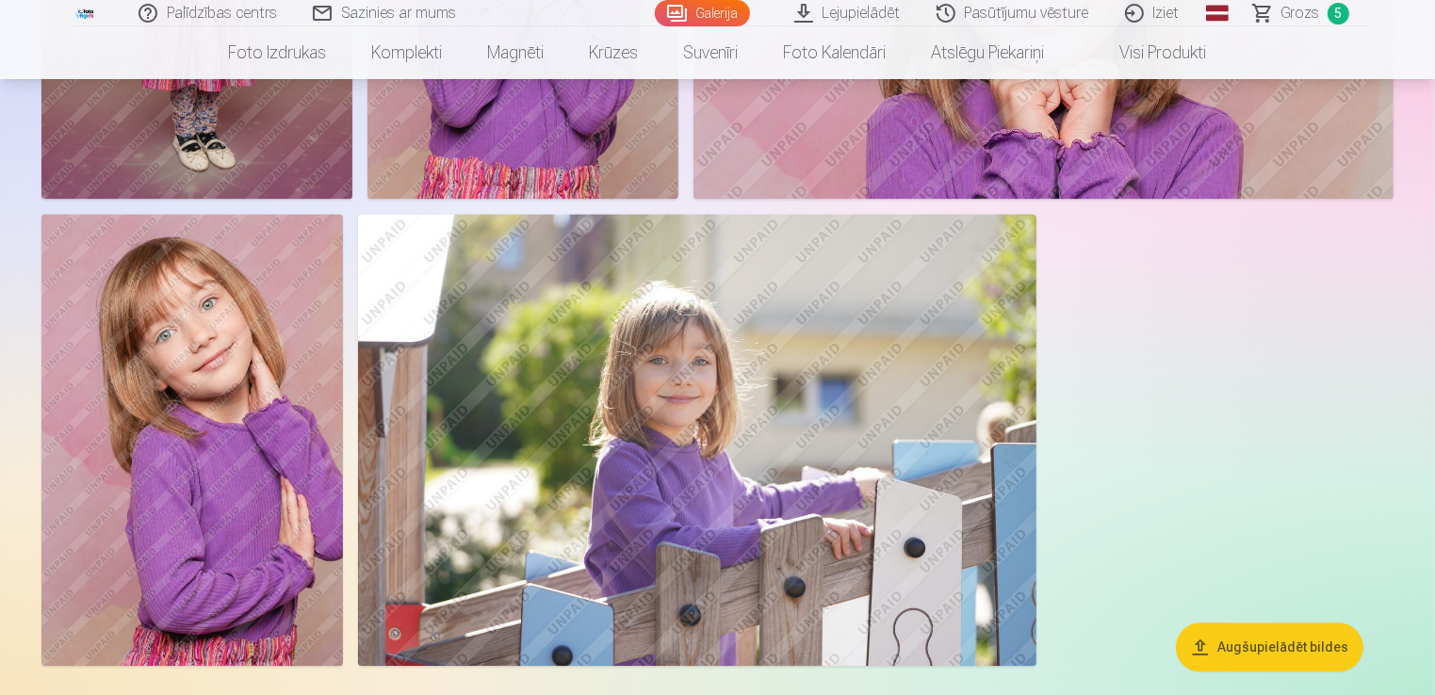
click at [821, 394] on img at bounding box center [697, 440] width 678 height 452
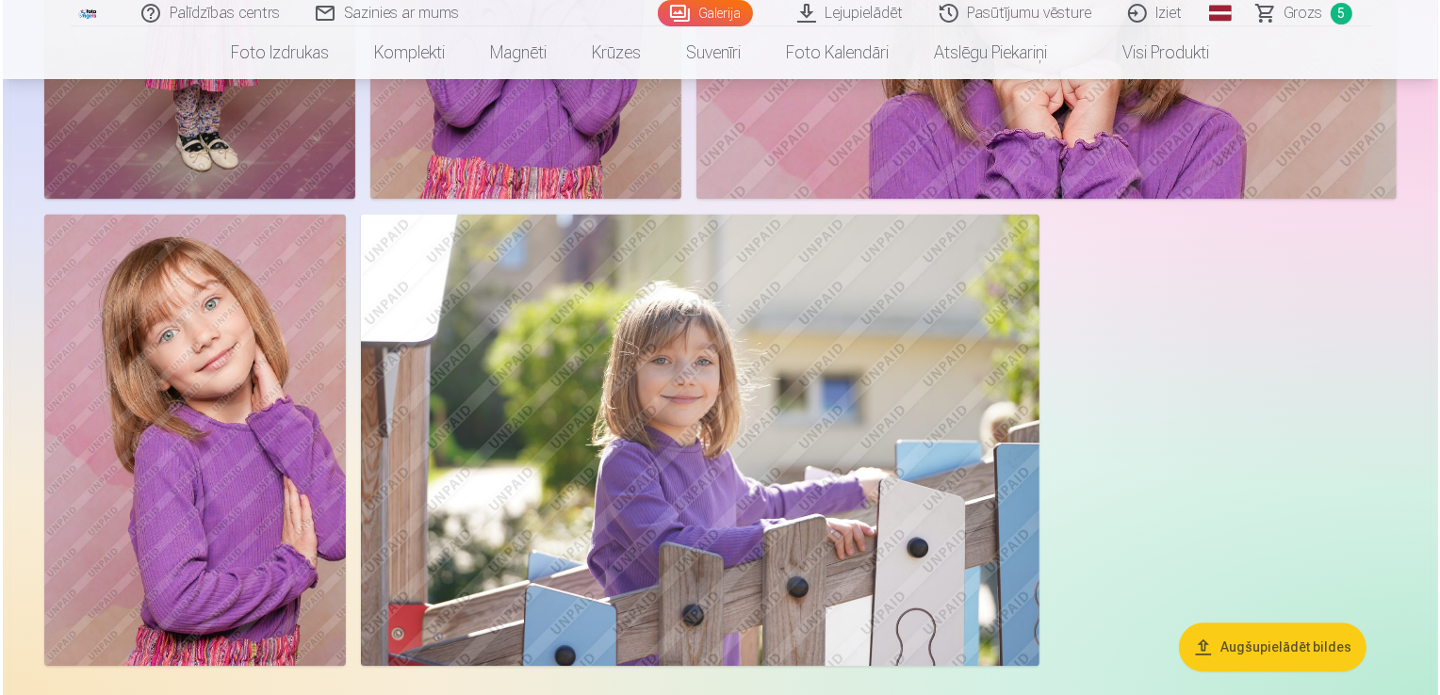
scroll to position [4062, 0]
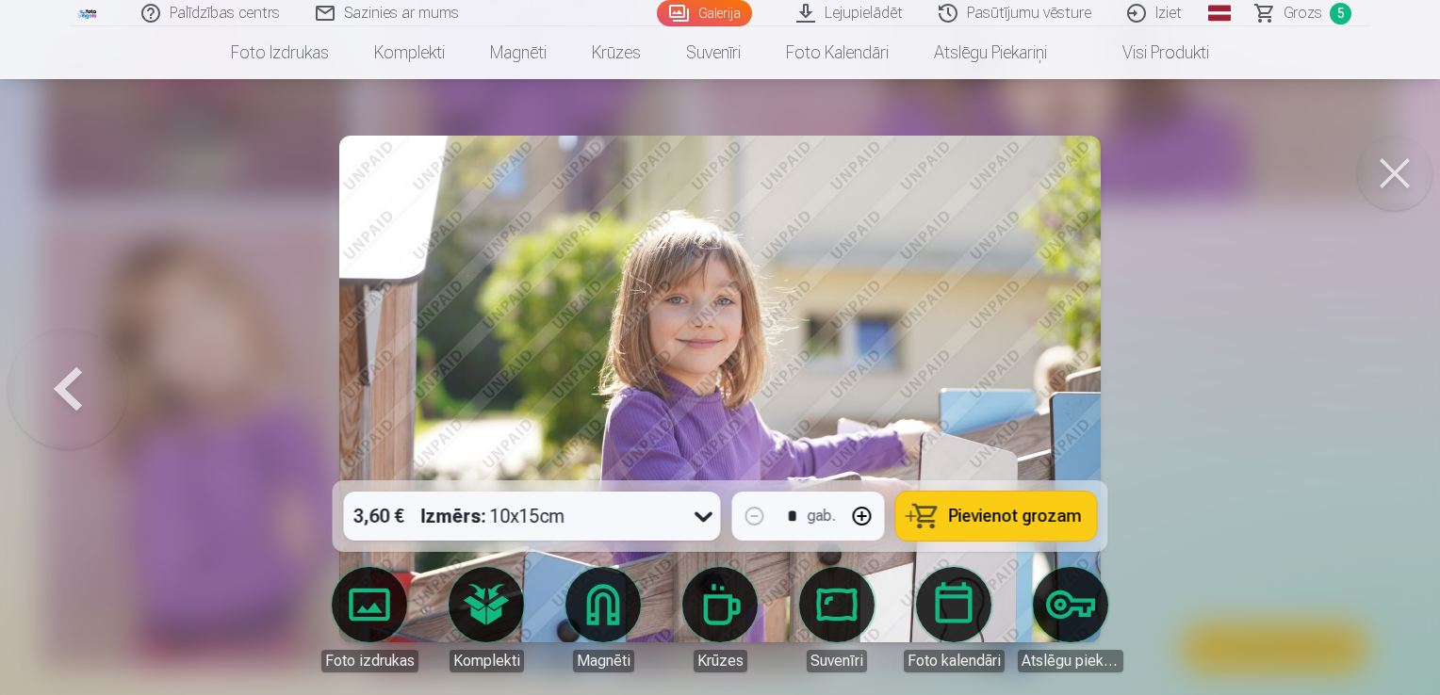
click at [707, 516] on icon at bounding box center [704, 516] width 30 height 30
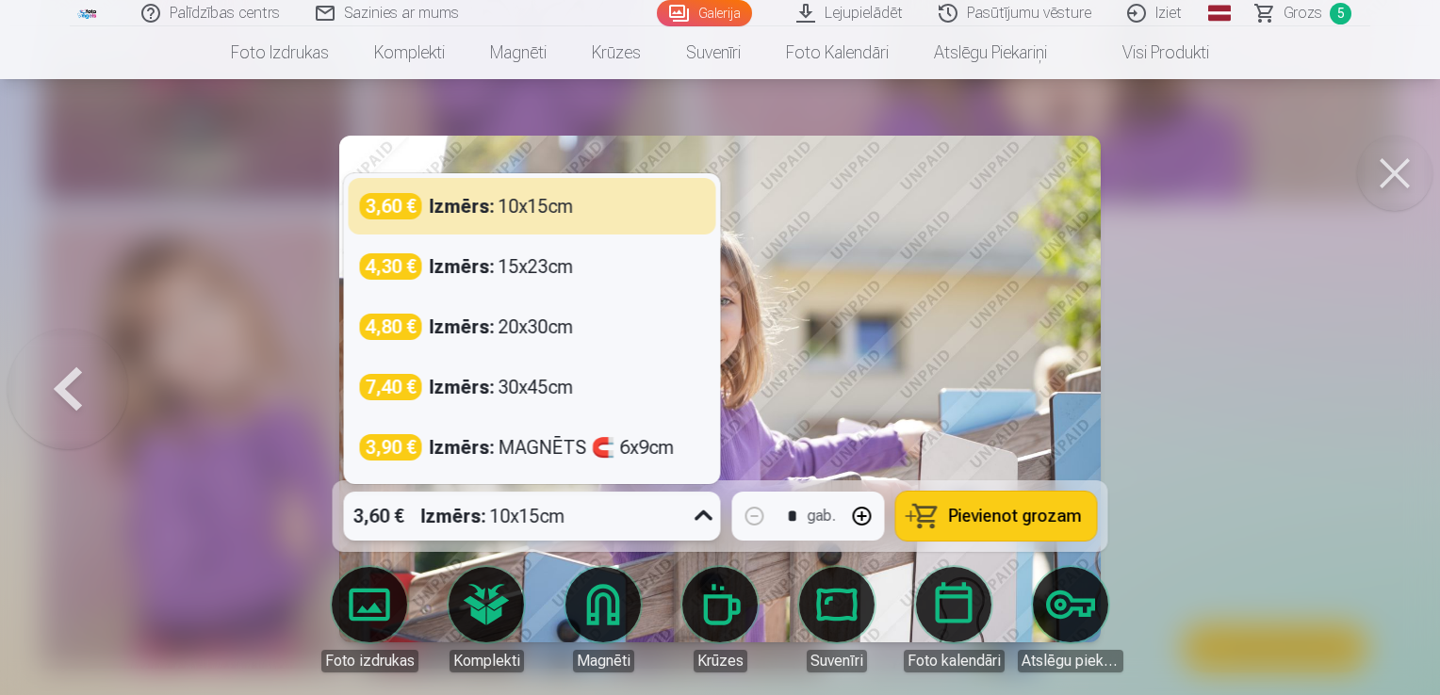
click at [707, 516] on icon at bounding box center [704, 516] width 30 height 30
